Goal: Task Accomplishment & Management: Complete application form

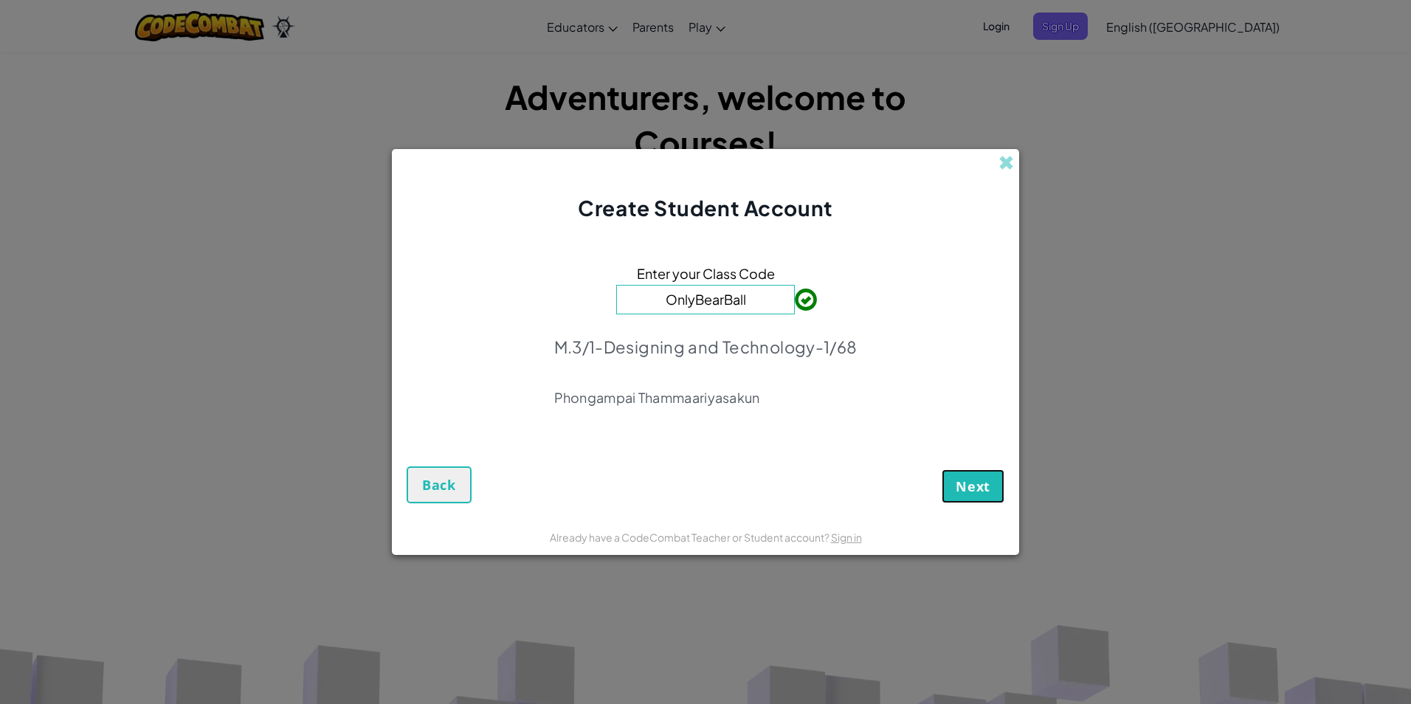
click at [965, 488] on span "Next" at bounding box center [973, 487] width 35 height 18
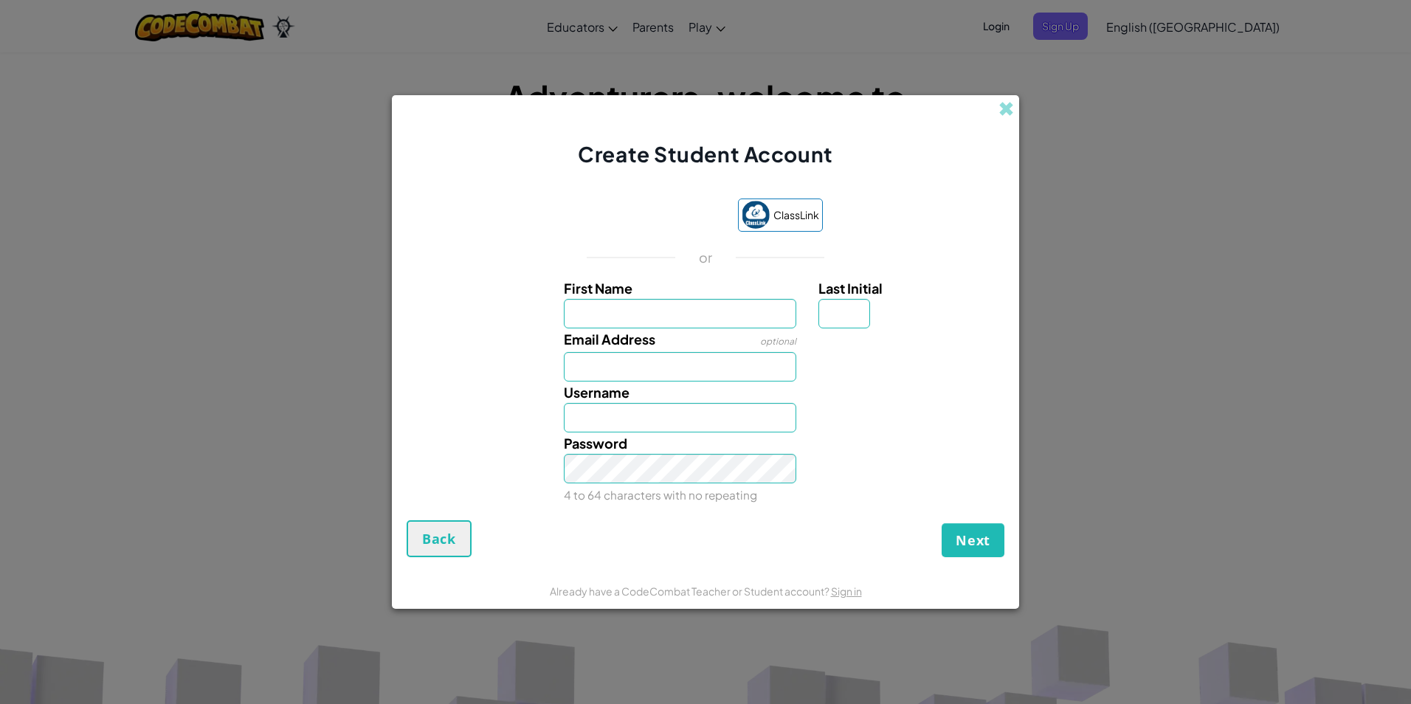
click at [1002, 366] on div "Email Address optional" at bounding box center [705, 354] width 613 height 53
click at [621, 197] on div "ClassLink or First Name Last Initial Email Address optional Username Password 4…" at bounding box center [706, 352] width 598 height 337
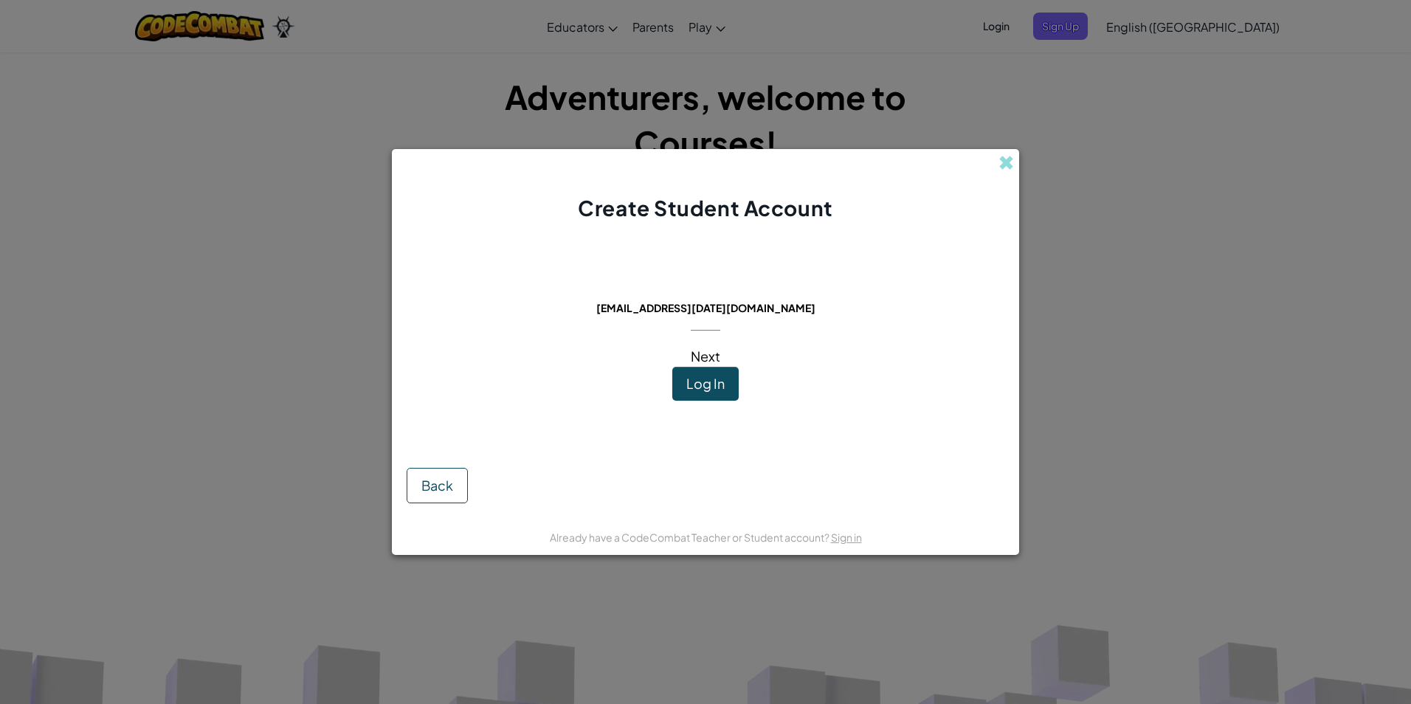
click at [751, 304] on span "[EMAIL_ADDRESS][DATE][DOMAIN_NAME]" at bounding box center [705, 307] width 219 height 13
click at [721, 396] on button "Log In" at bounding box center [705, 384] width 66 height 34
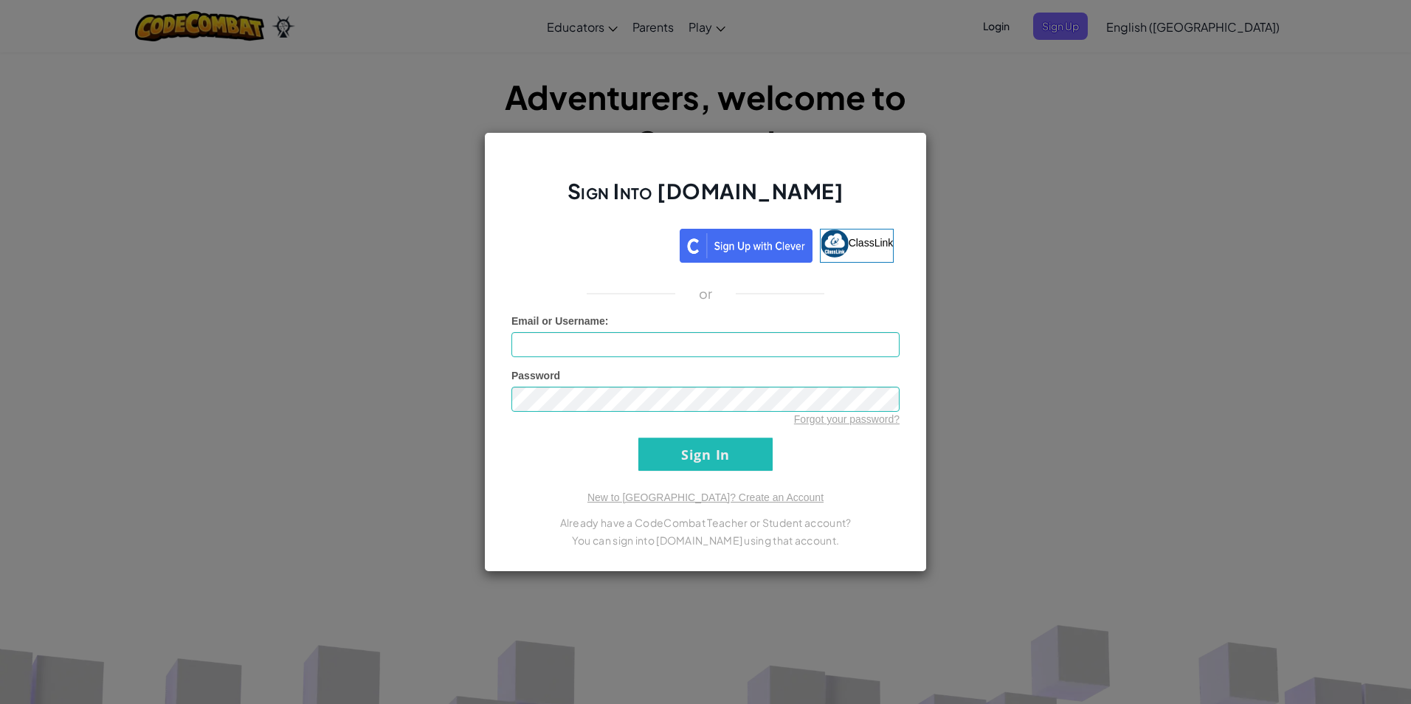
drag, startPoint x: 1127, startPoint y: 266, endPoint x: 1117, endPoint y: 263, distance: 10.7
click at [1127, 266] on div "Sign Into [DOMAIN_NAME] ClassLink or Unknown Error Email or Username : Password…" at bounding box center [705, 352] width 1411 height 704
